Goal: Transaction & Acquisition: Purchase product/service

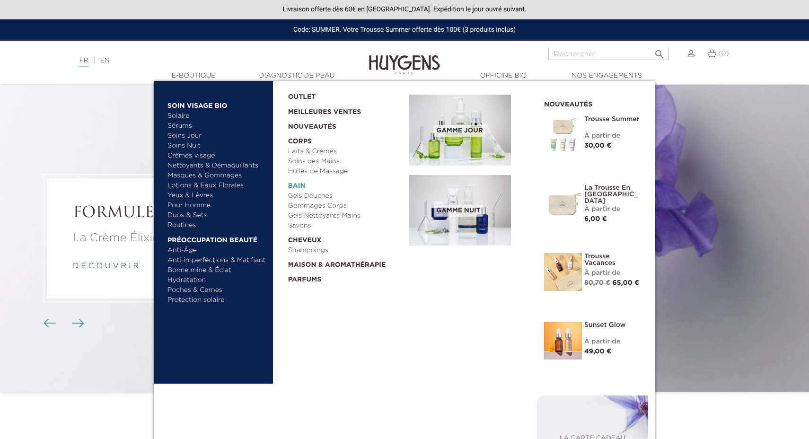
click at [296, 177] on link "  Bain" at bounding box center [345, 184] width 115 height 15
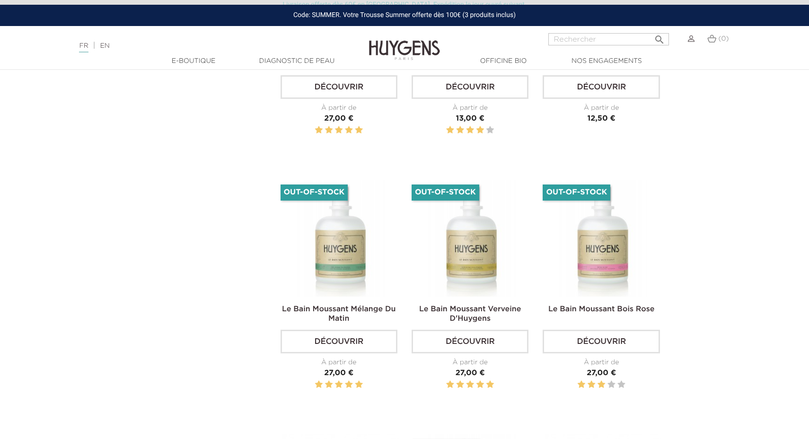
scroll to position [874, 0]
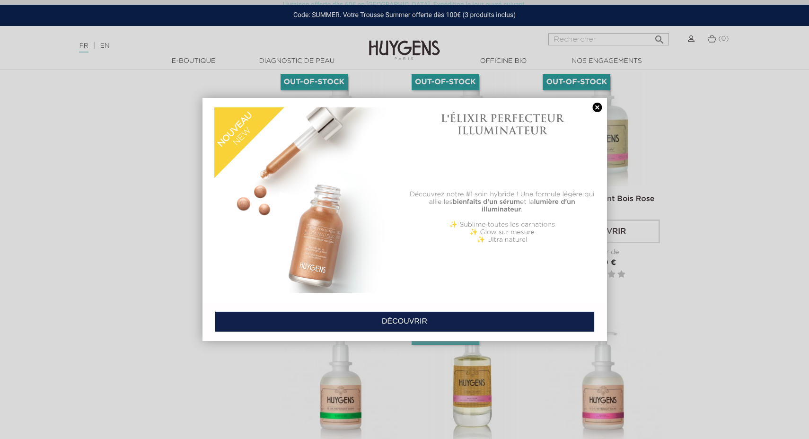
click at [595, 106] on link at bounding box center [597, 108] width 13 height 10
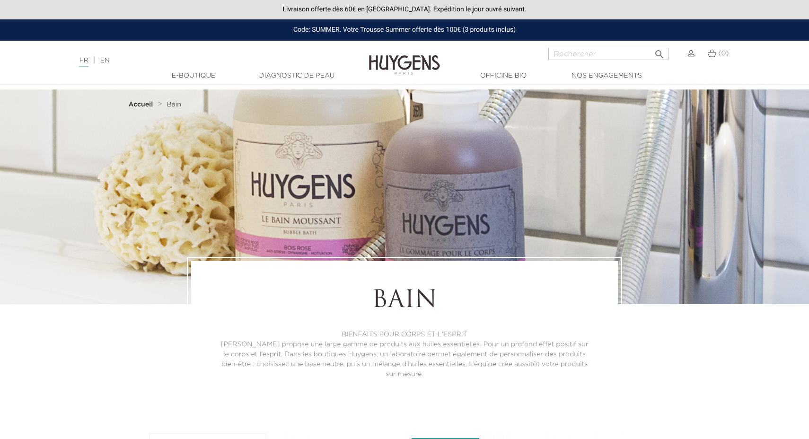
scroll to position [0, 0]
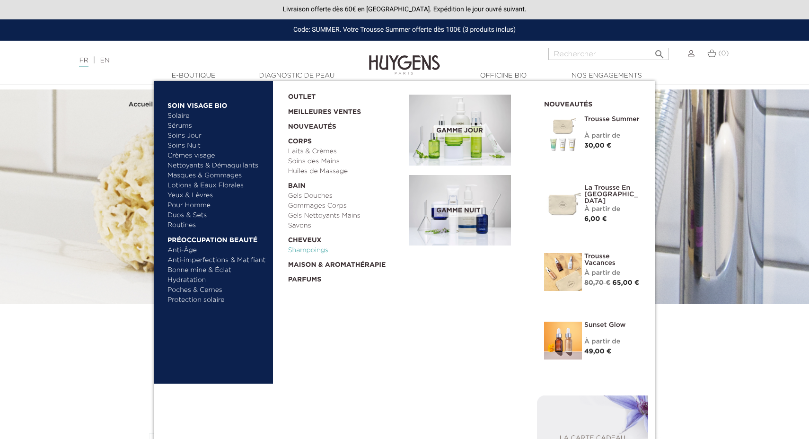
click at [310, 246] on link "Shampoings" at bounding box center [345, 251] width 115 height 10
click at [306, 191] on link "Gels Douches" at bounding box center [345, 196] width 115 height 10
click at [308, 211] on link "Gels Nettoyants Mains" at bounding box center [345, 216] width 115 height 10
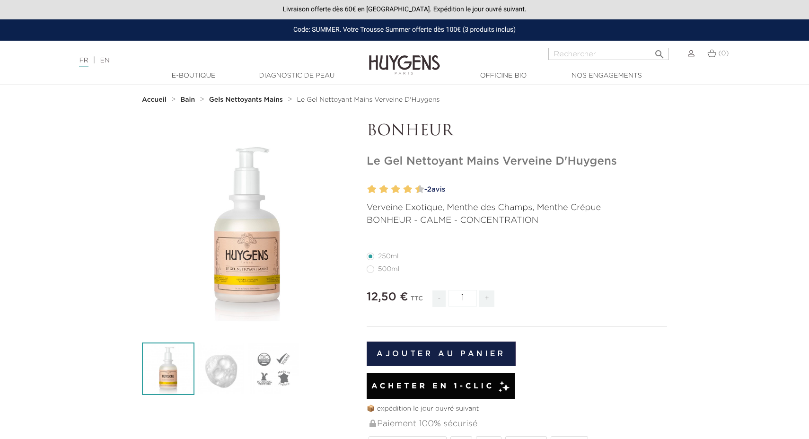
click at [369, 266] on label3"] "500ml" at bounding box center [389, 270] width 44 height 8
radio input "true"
click at [319, 19] on div "Code: SUMMER. Votre Trousse Summer offerte dès 100€ (3 produits inclus)" at bounding box center [404, 29] width 809 height 21
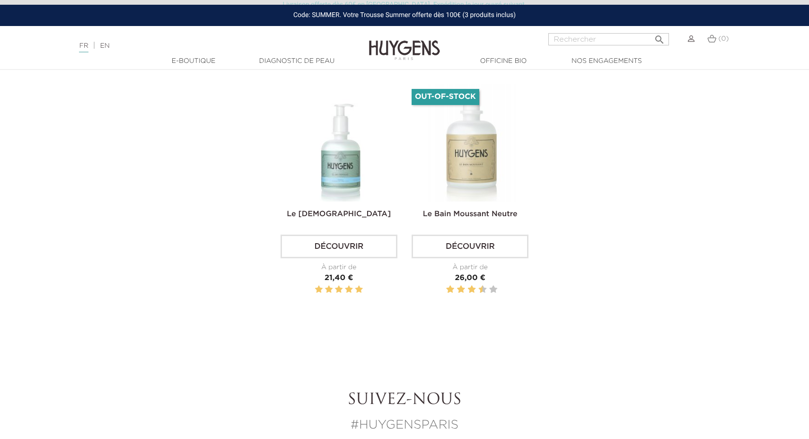
scroll to position [366, 0]
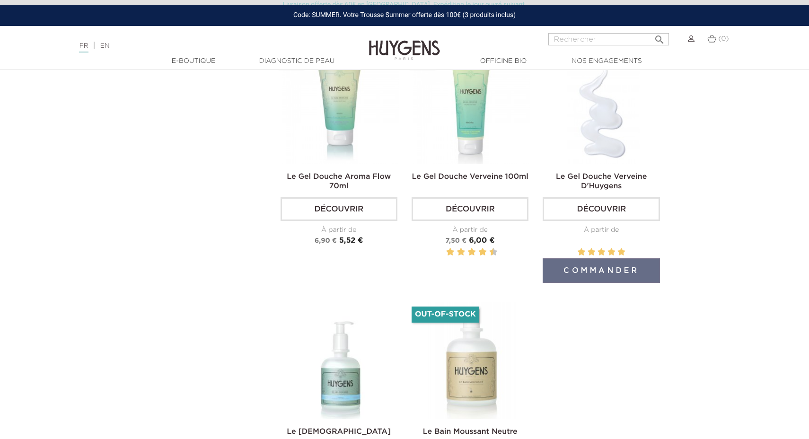
click at [615, 128] on img at bounding box center [603, 105] width 117 height 117
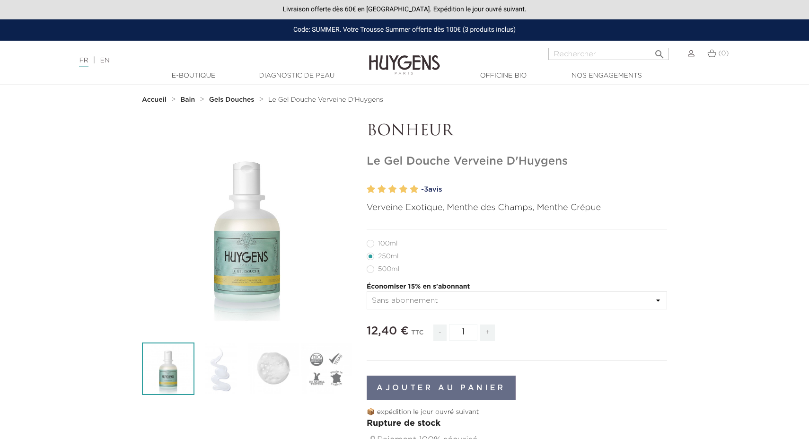
click at [370, 266] on label49"] "500ml" at bounding box center [389, 270] width 44 height 8
radio input "true"
click at [395, 253] on label48"] "250ml" at bounding box center [388, 257] width 43 height 8
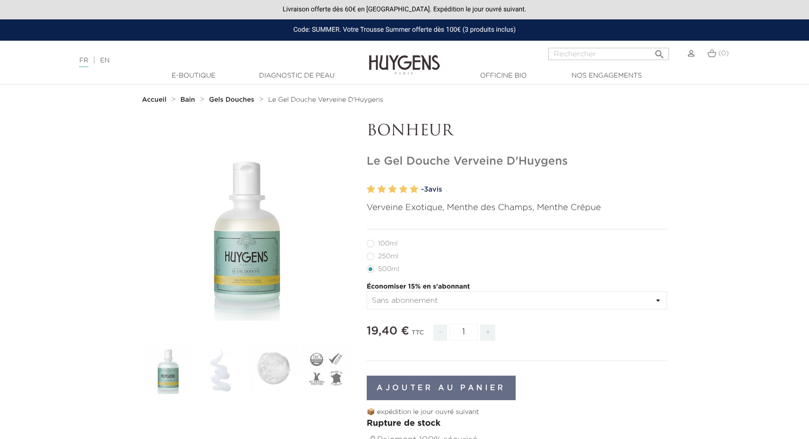
radio input "true"
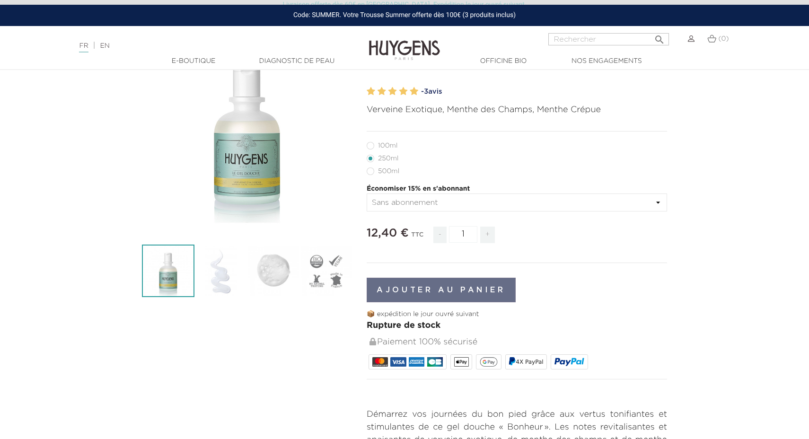
scroll to position [98, 0]
click at [371, 144] on label6"] "100ml" at bounding box center [388, 146] width 42 height 8
radio input "true"
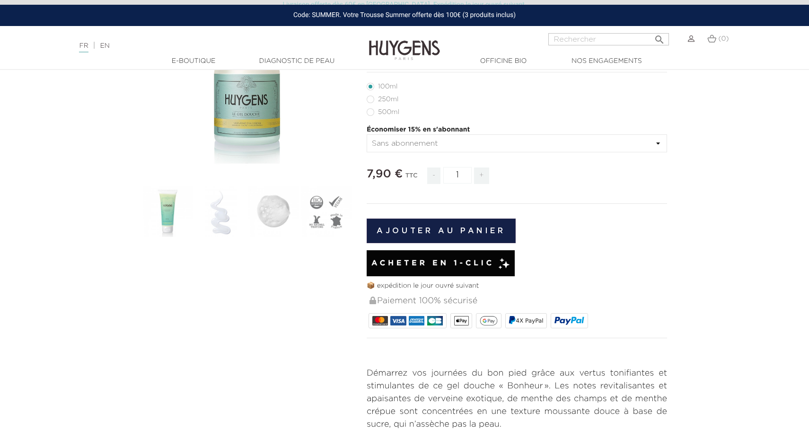
scroll to position [73, 0]
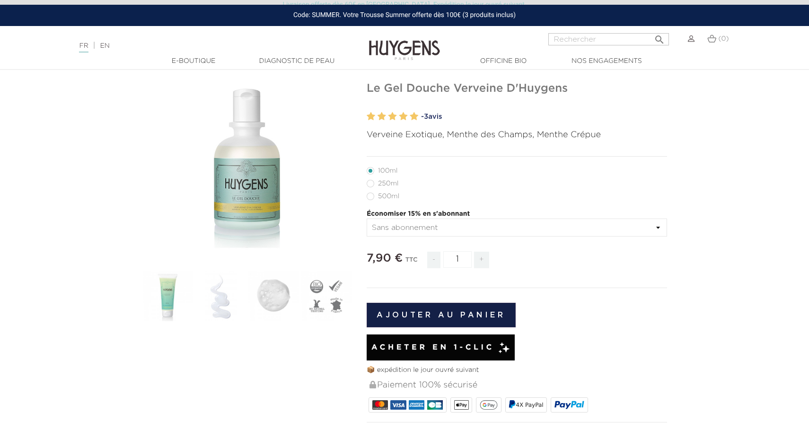
click at [391, 181] on label48"] "250ml" at bounding box center [388, 184] width 43 height 8
radio input "true"
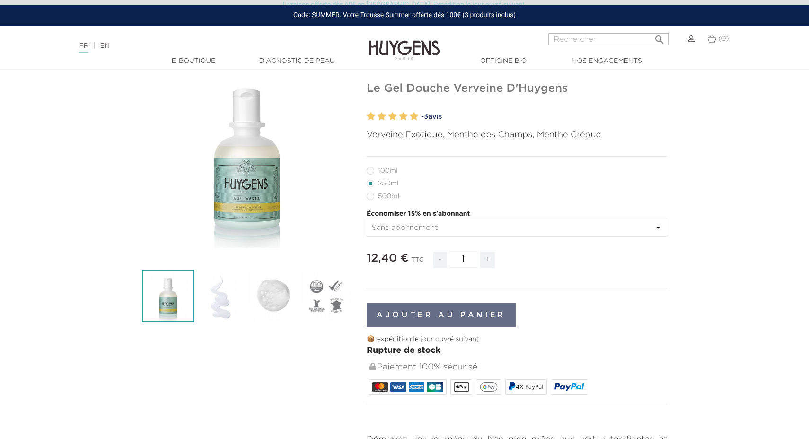
click at [369, 170] on label6"] "100ml" at bounding box center [388, 171] width 42 height 8
radio input "true"
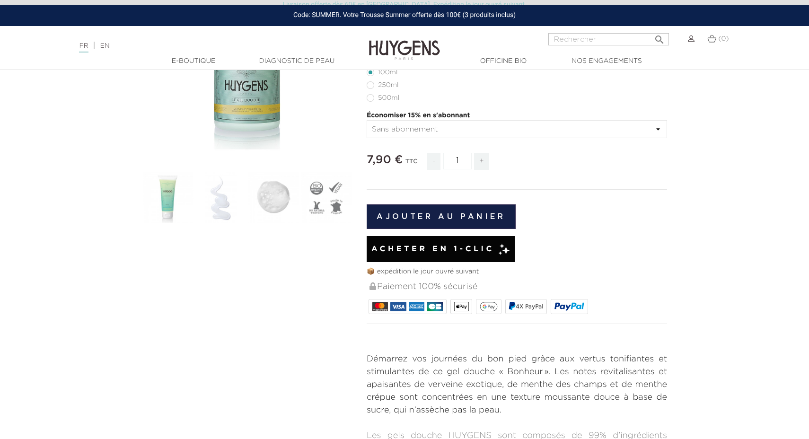
scroll to position [259, 0]
